Goal: Navigation & Orientation: Find specific page/section

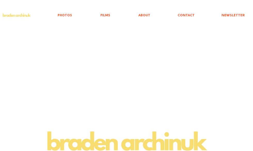
click at [145, 15] on p "ABOUT" at bounding box center [144, 16] width 17 height 12
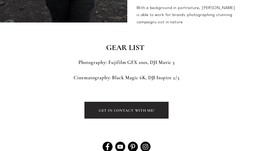
scroll to position [207, 0]
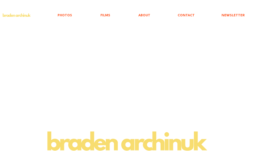
click at [241, 14] on p "NEWSLETTER" at bounding box center [233, 16] width 28 height 12
click at [144, 15] on p "ABOUT" at bounding box center [144, 16] width 17 height 12
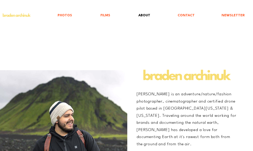
click at [106, 10] on p "FILMS" at bounding box center [105, 16] width 15 height 12
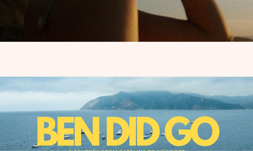
scroll to position [207, 0]
